Goal: Task Accomplishment & Management: Manage account settings

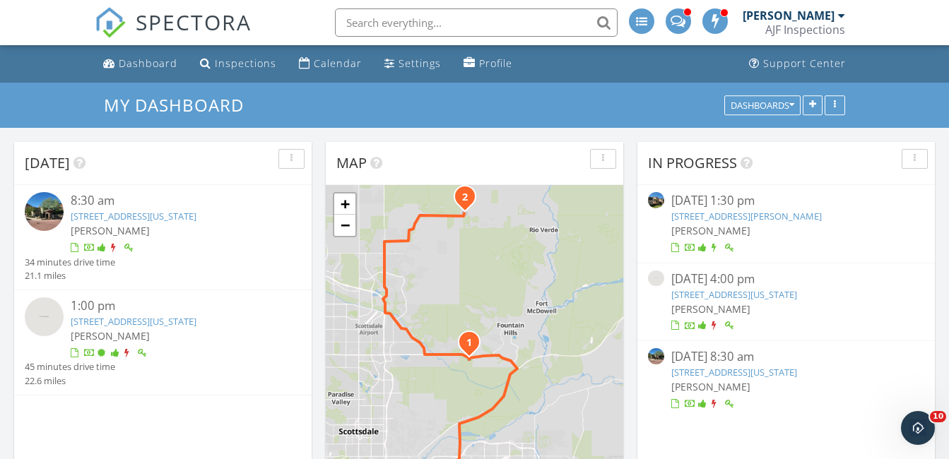
click at [45, 218] on img at bounding box center [44, 211] width 39 height 39
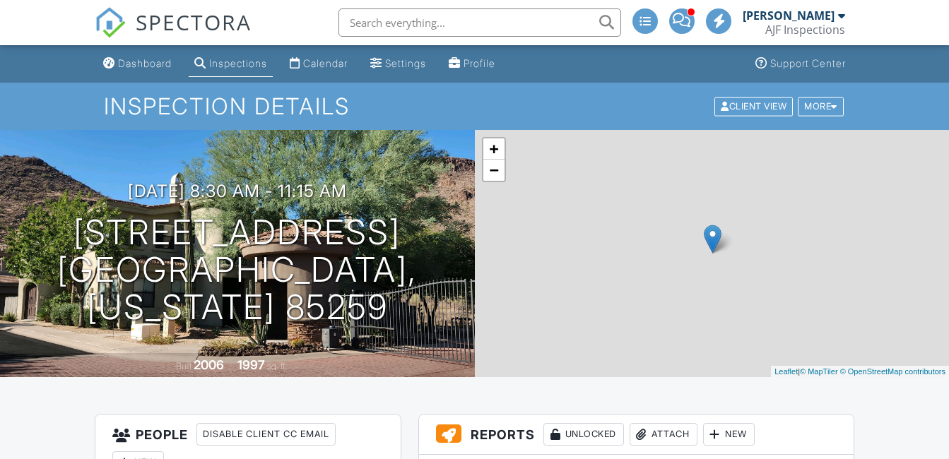
scroll to position [212, 0]
